Goal: Find specific page/section: Find specific page/section

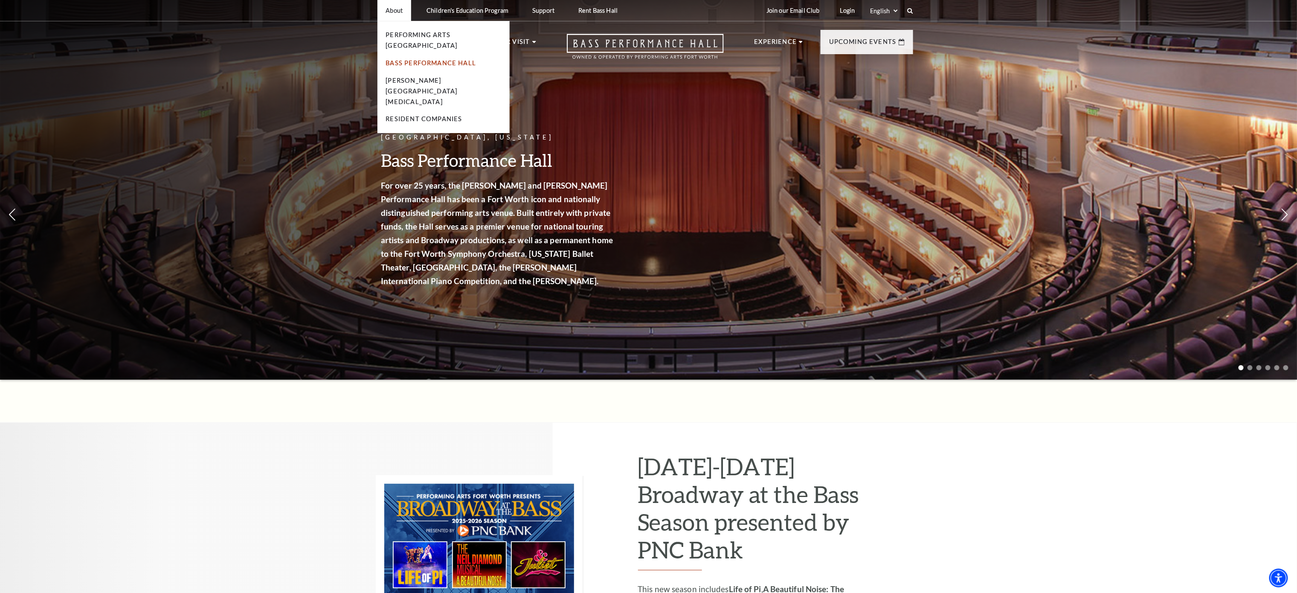
click at [413, 59] on link "Bass Performance Hall" at bounding box center [431, 62] width 90 height 7
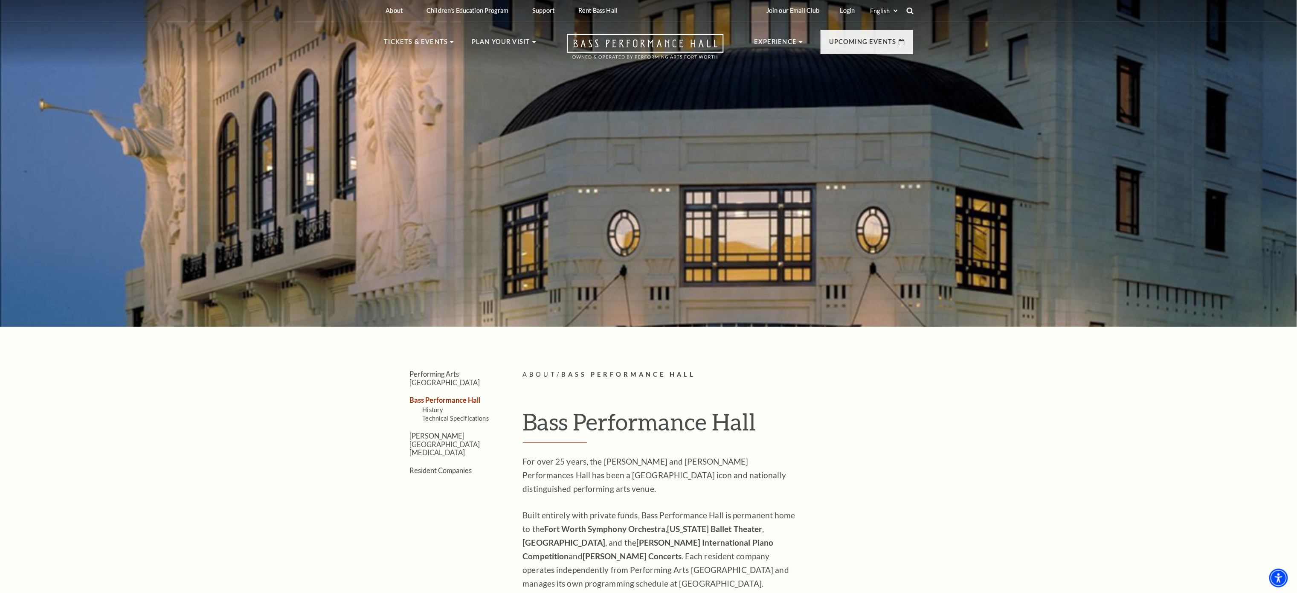
click at [910, 11] on icon at bounding box center [911, 11] width 8 height 8
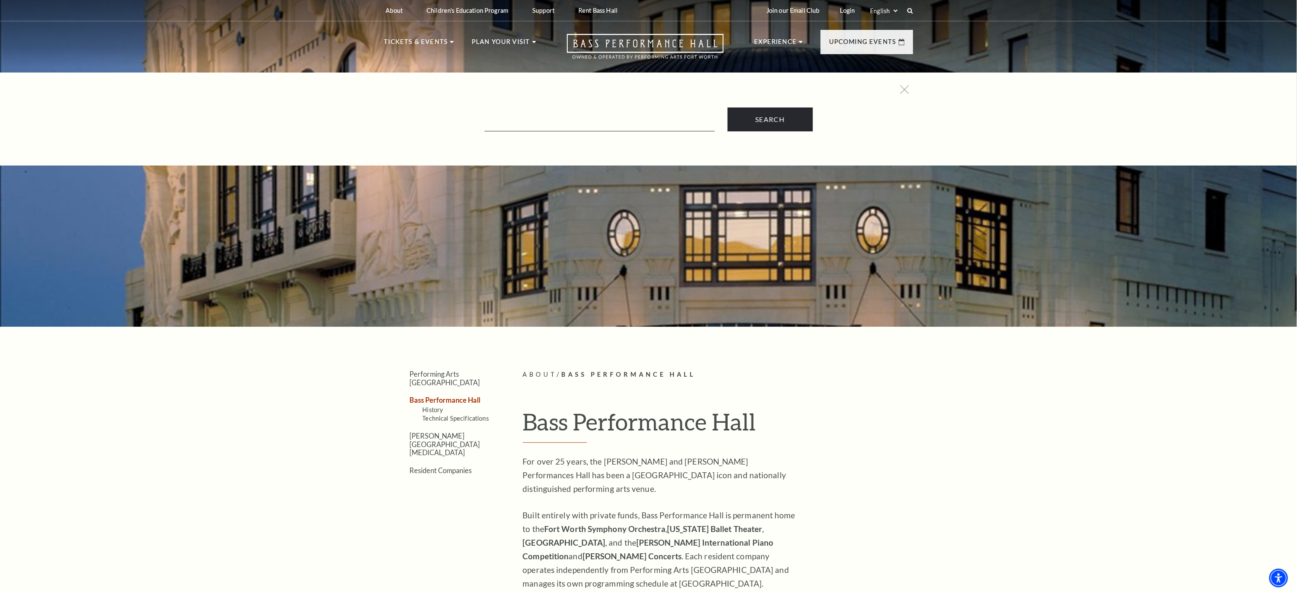
click at [568, 112] on form "Search" at bounding box center [649, 120] width 521 height 24
click at [561, 120] on input "Text field" at bounding box center [600, 122] width 230 height 17
type input "[PERSON_NAME]"
click at [728, 108] on input "Search" at bounding box center [770, 120] width 85 height 24
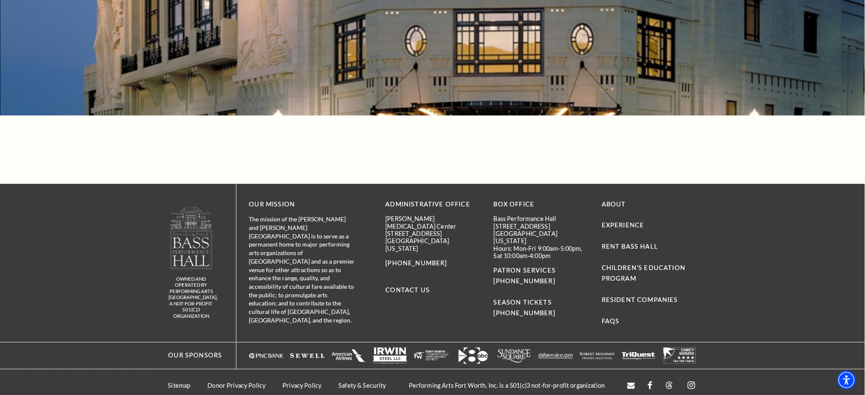
scroll to position [132, 0]
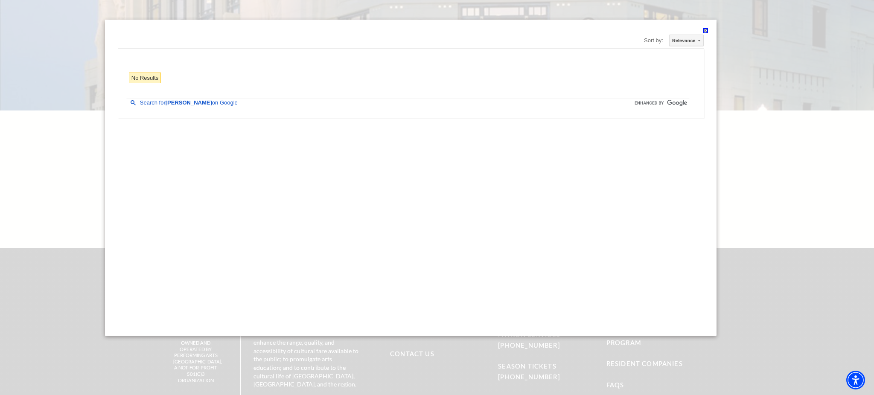
click at [701, 28] on div "Custom Search Sort by: Relevance Relevance Date No Results search Search for [P…" at bounding box center [411, 178] width 612 height 316
click at [707, 27] on div "Custom Search Sort by: Relevance Relevance Date No Results search Search for [P…" at bounding box center [411, 178] width 612 height 316
click at [705, 28] on div "Close dialog" at bounding box center [705, 30] width 5 height 5
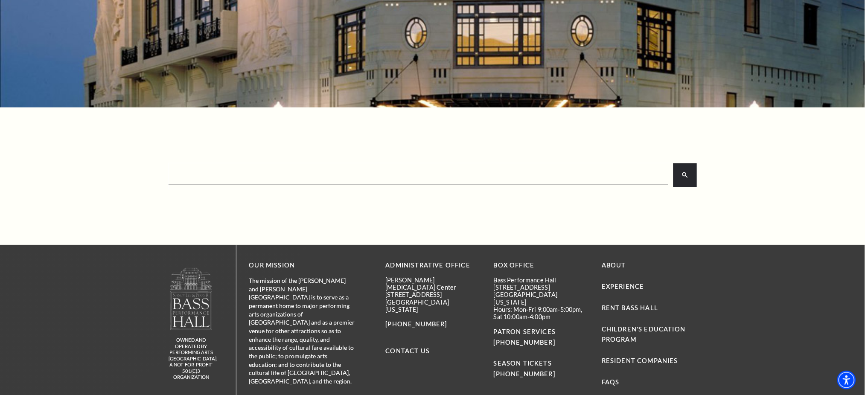
scroll to position [0, 0]
